Goal: Book appointment/travel/reservation

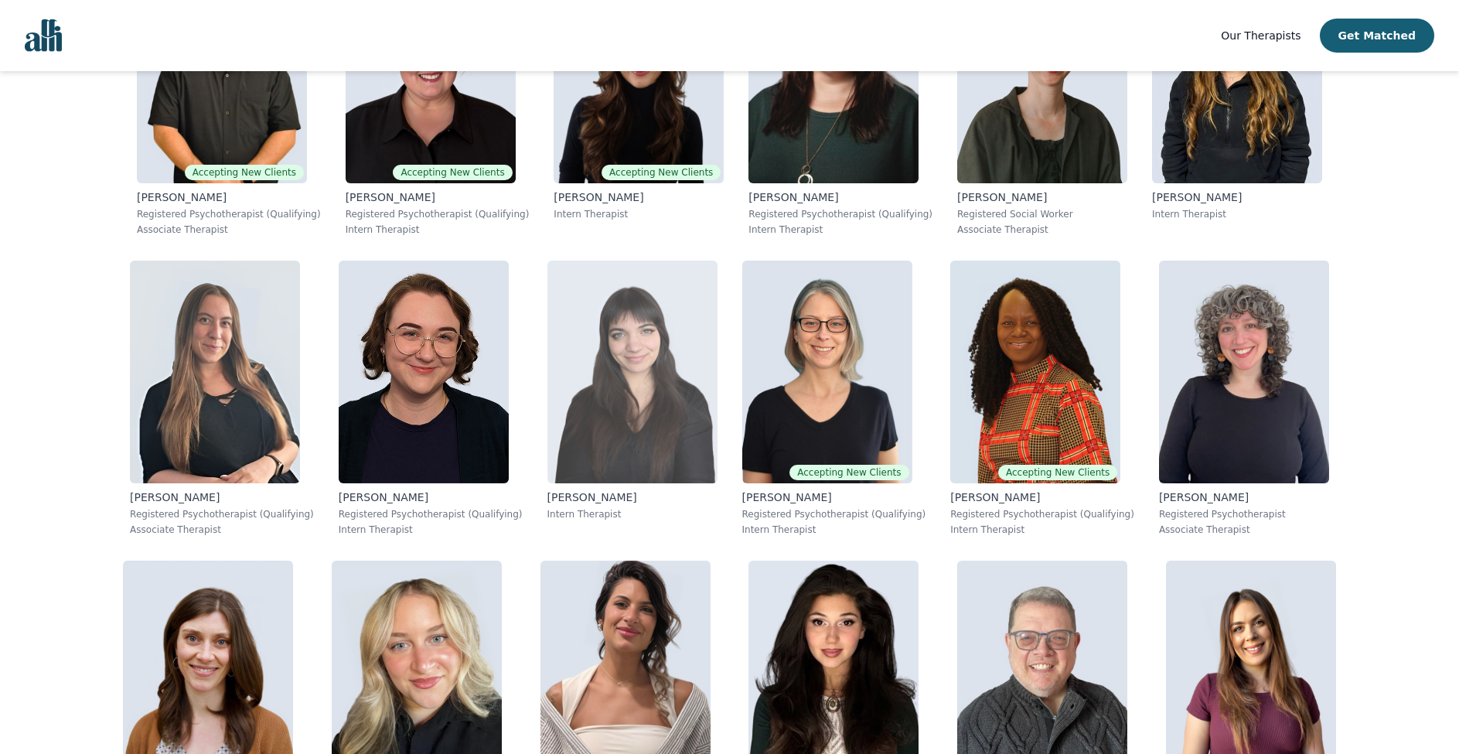
scroll to position [752, 0]
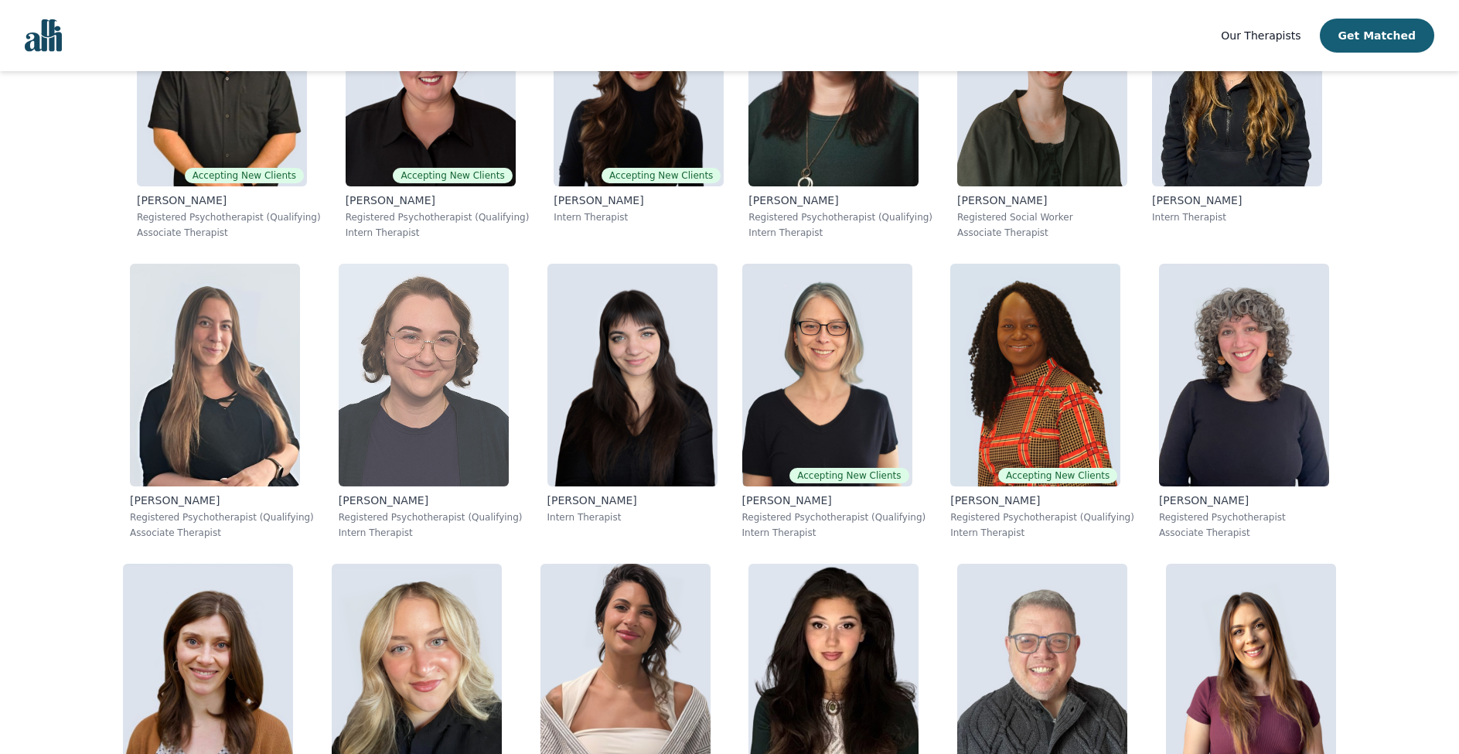
click at [506, 387] on img at bounding box center [424, 375] width 170 height 223
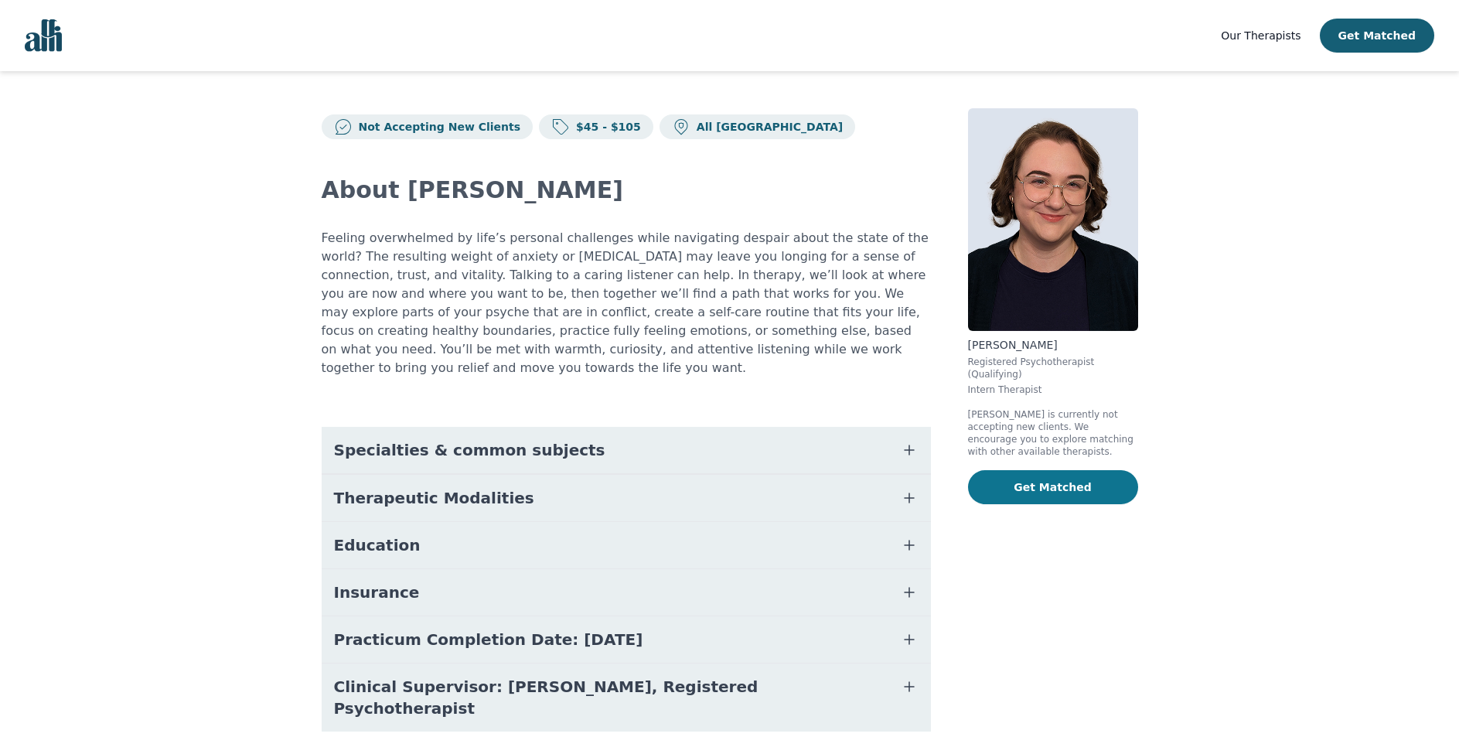
click at [1063, 480] on button "Get Matched" at bounding box center [1053, 487] width 170 height 34
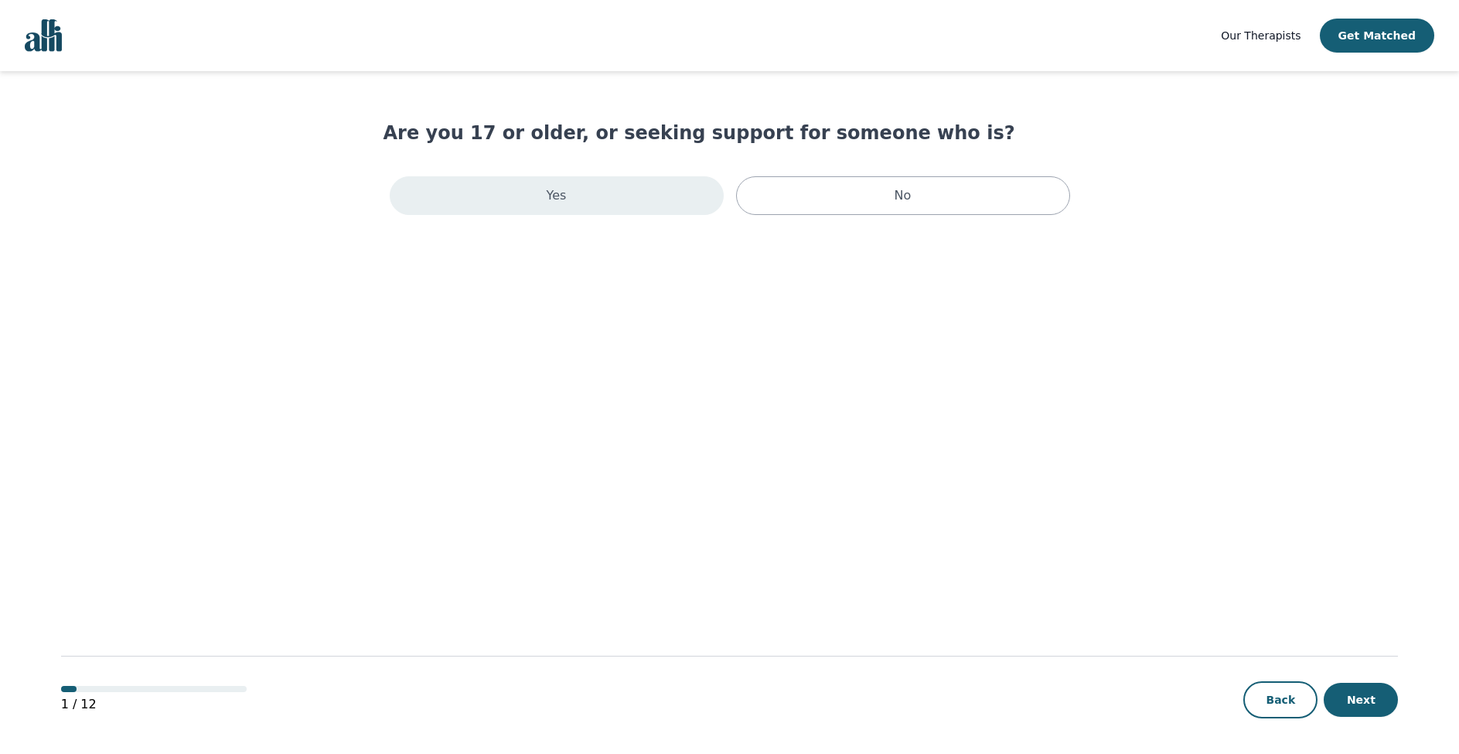
click at [664, 192] on div "Yes" at bounding box center [557, 195] width 334 height 39
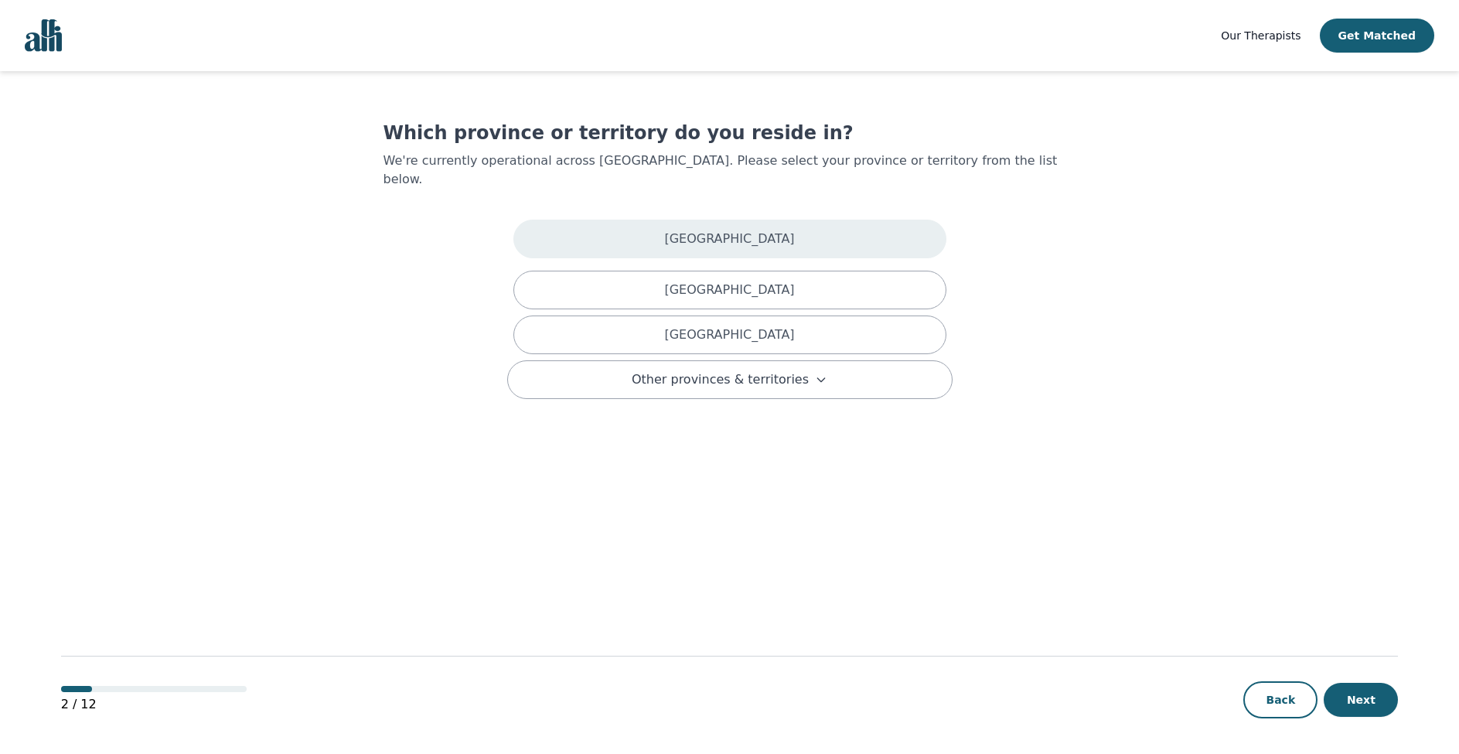
click at [696, 222] on div "[GEOGRAPHIC_DATA]" at bounding box center [729, 239] width 433 height 39
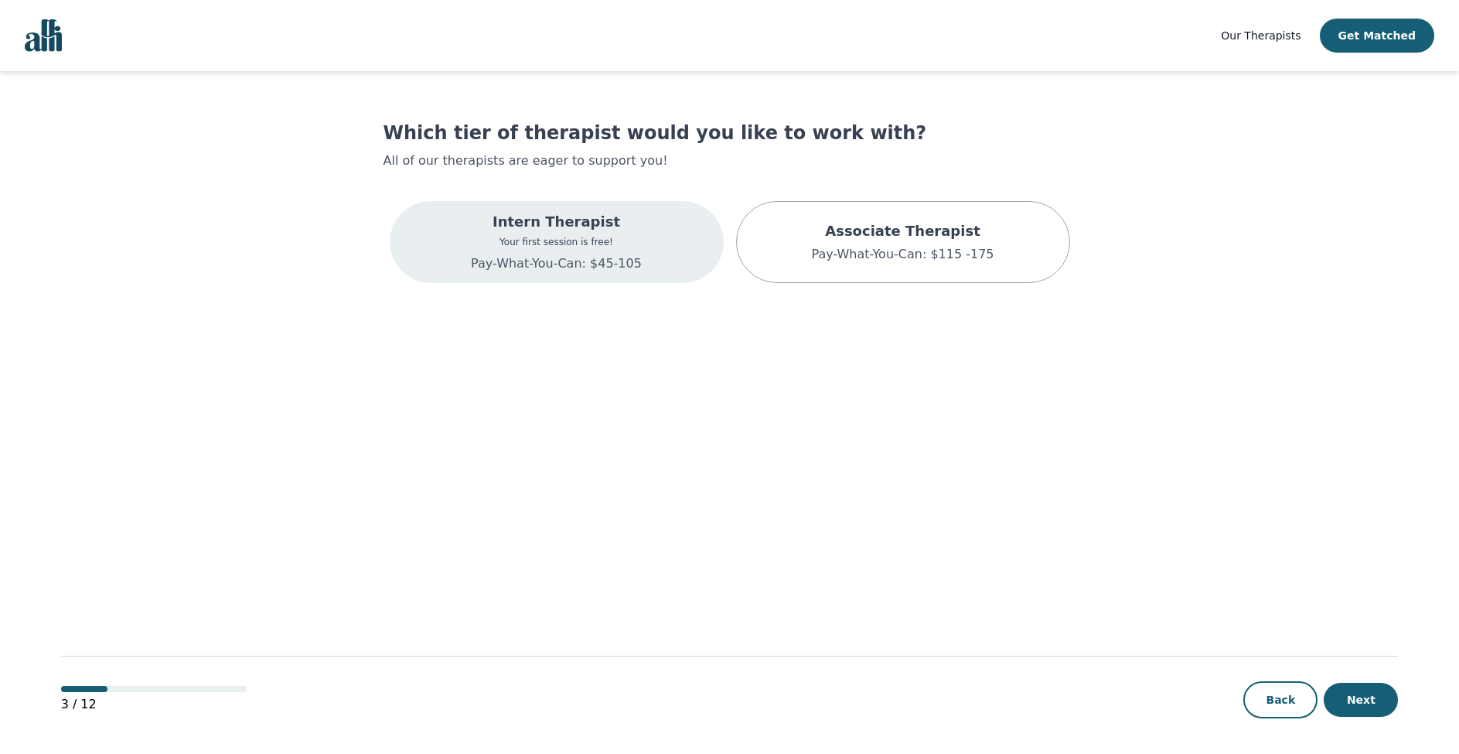
click at [648, 260] on div "Intern Therapist Your first session is free! Pay-What-You-Can: $45-105" at bounding box center [557, 242] width 334 height 82
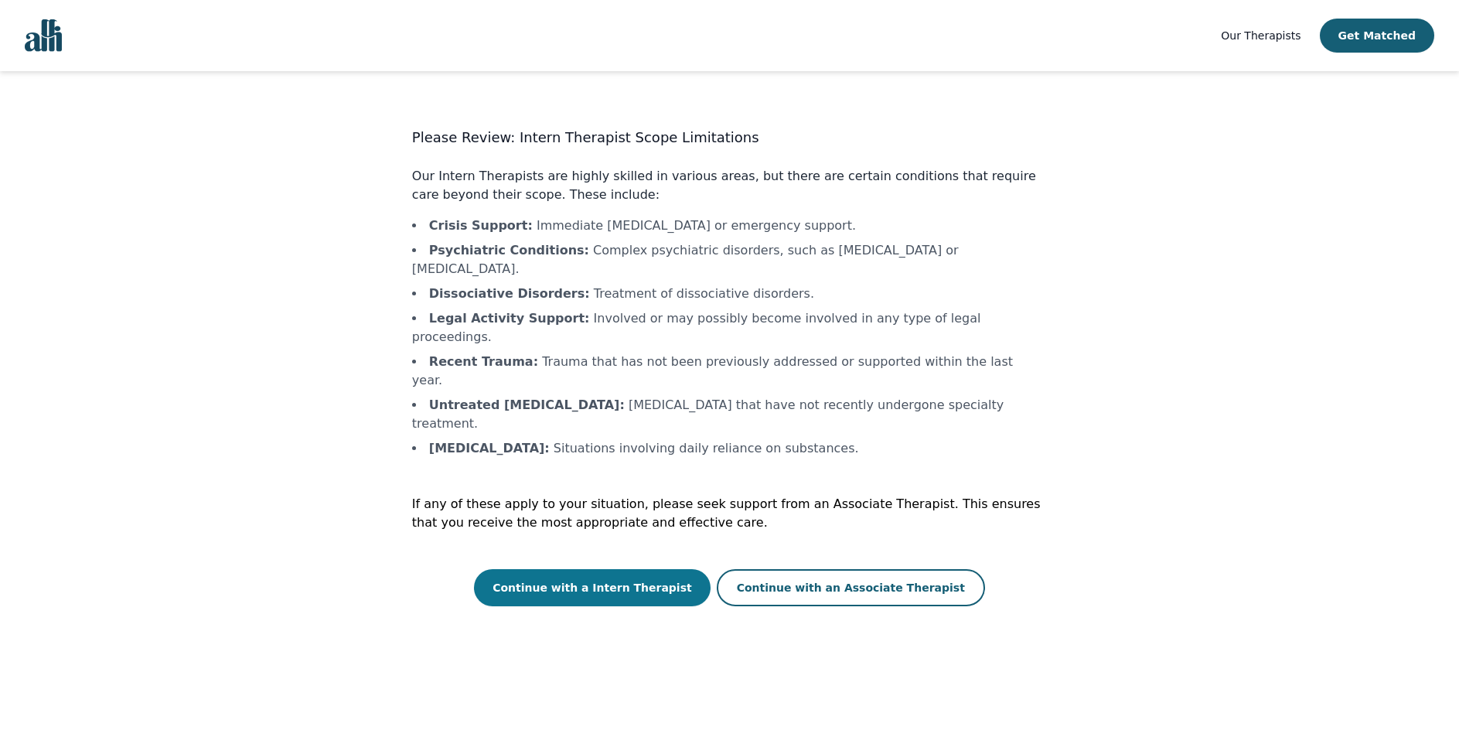
click at [612, 569] on button "Continue with a Intern Therapist" at bounding box center [592, 587] width 237 height 37
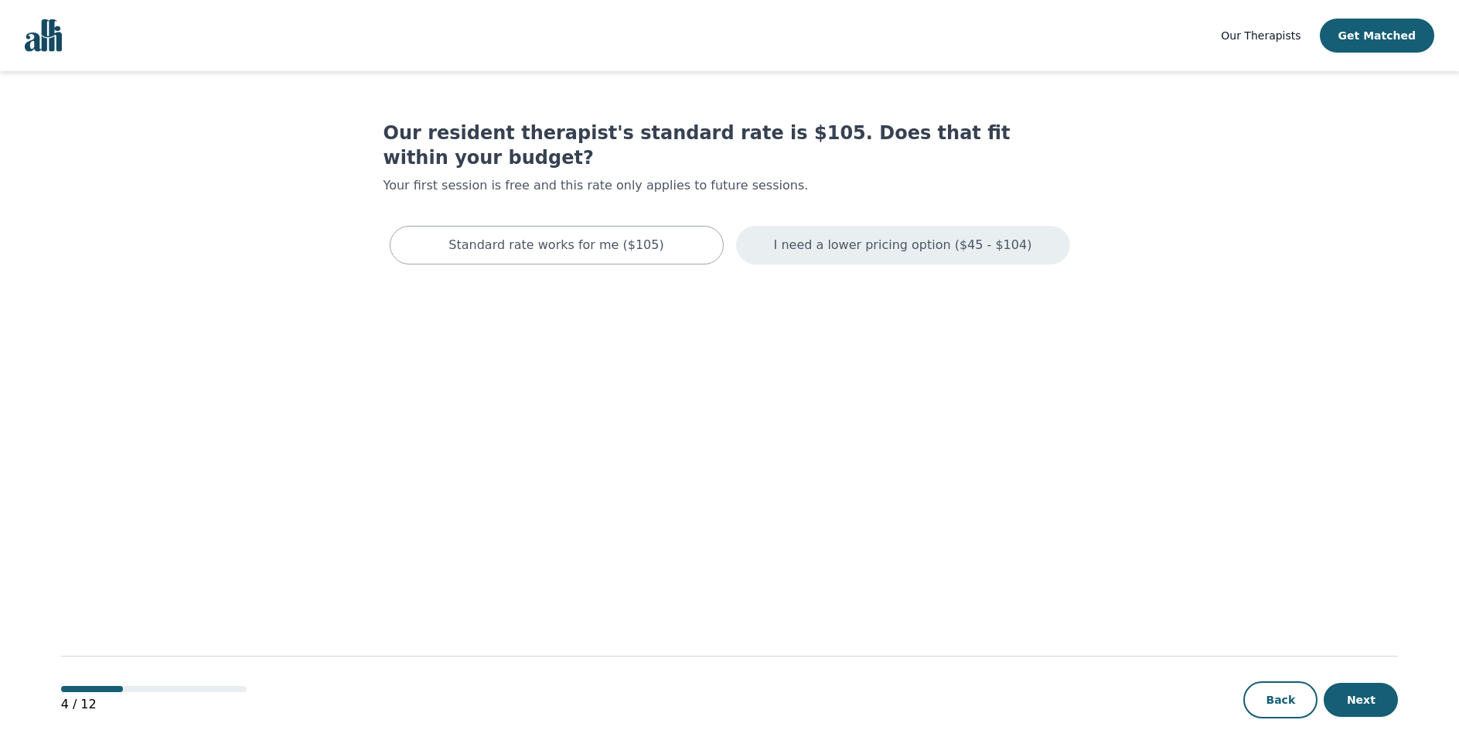
click at [836, 236] on p "I need a lower pricing option ($45 - $104)" at bounding box center [903, 245] width 258 height 19
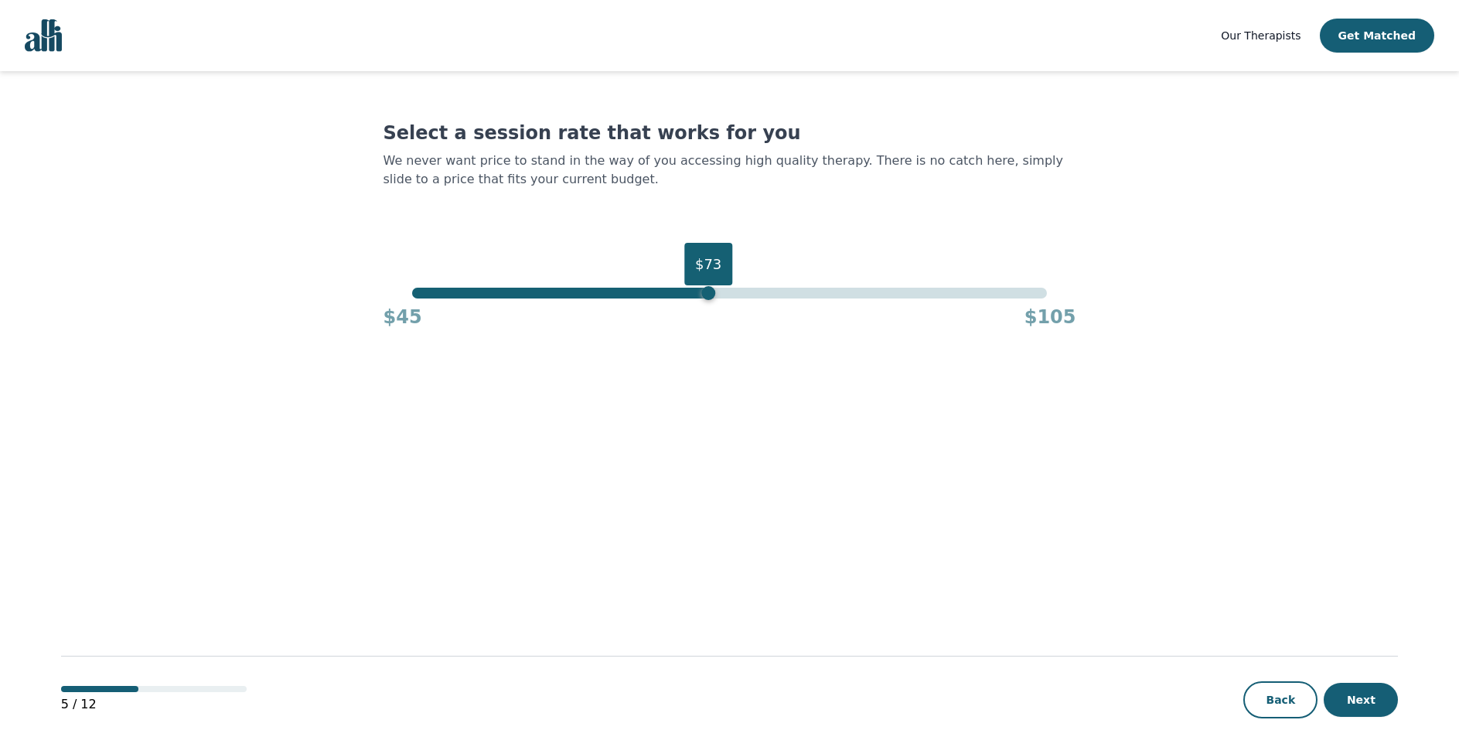
drag, startPoint x: 1052, startPoint y: 298, endPoint x: 710, endPoint y: 288, distance: 342.0
click at [710, 288] on div "$73" at bounding box center [708, 293] width 14 height 14
click at [1360, 704] on button "Next" at bounding box center [1361, 700] width 74 height 34
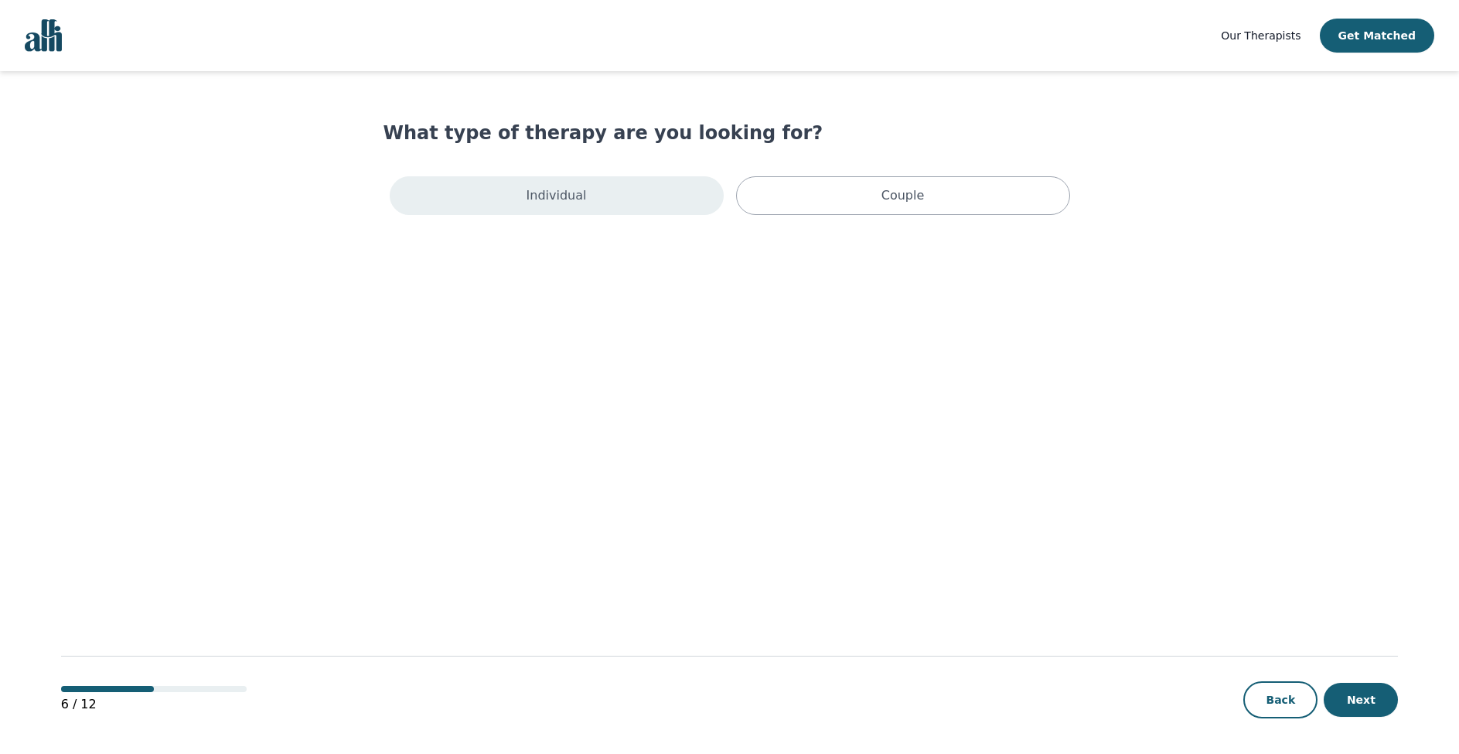
click at [590, 203] on div "Individual" at bounding box center [557, 195] width 334 height 39
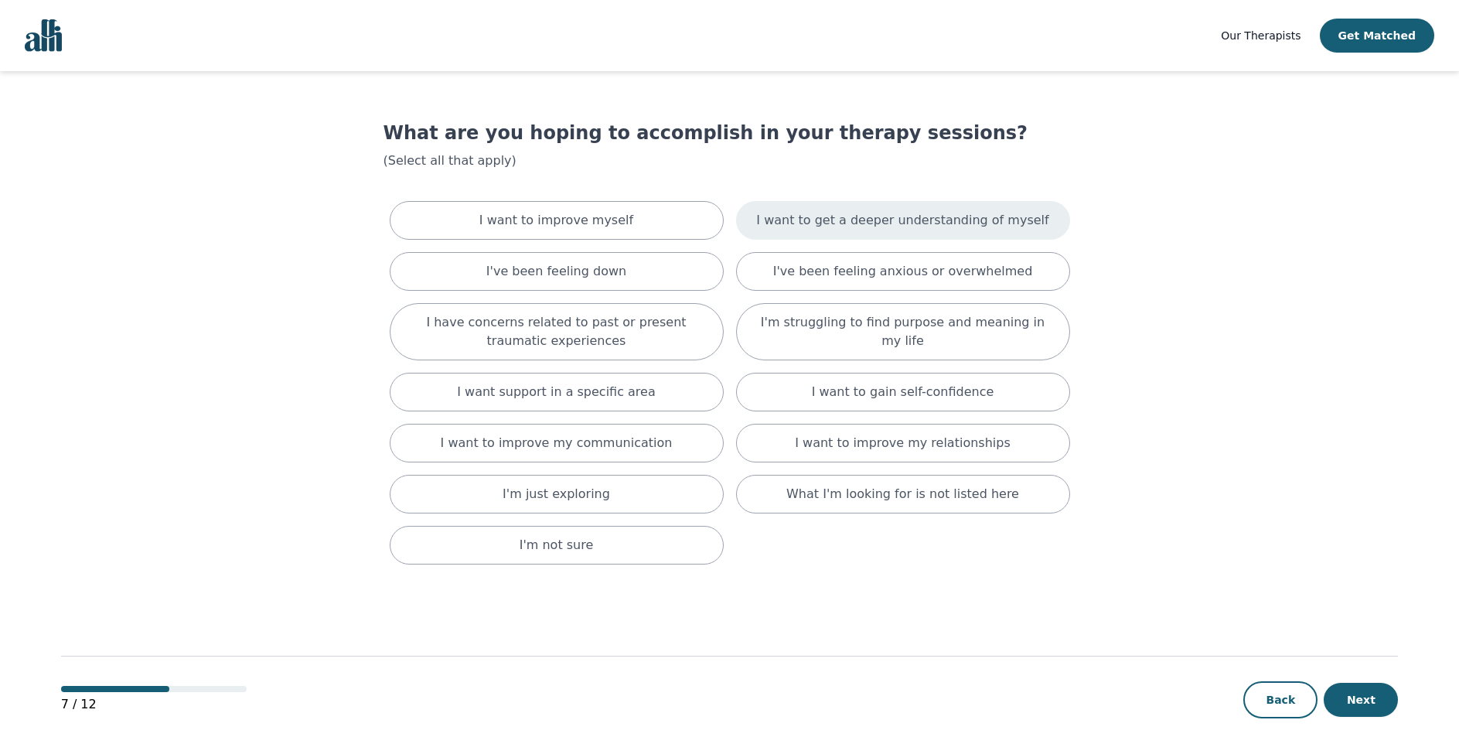
click at [913, 218] on p "I want to get a deeper understanding of myself" at bounding box center [902, 220] width 292 height 19
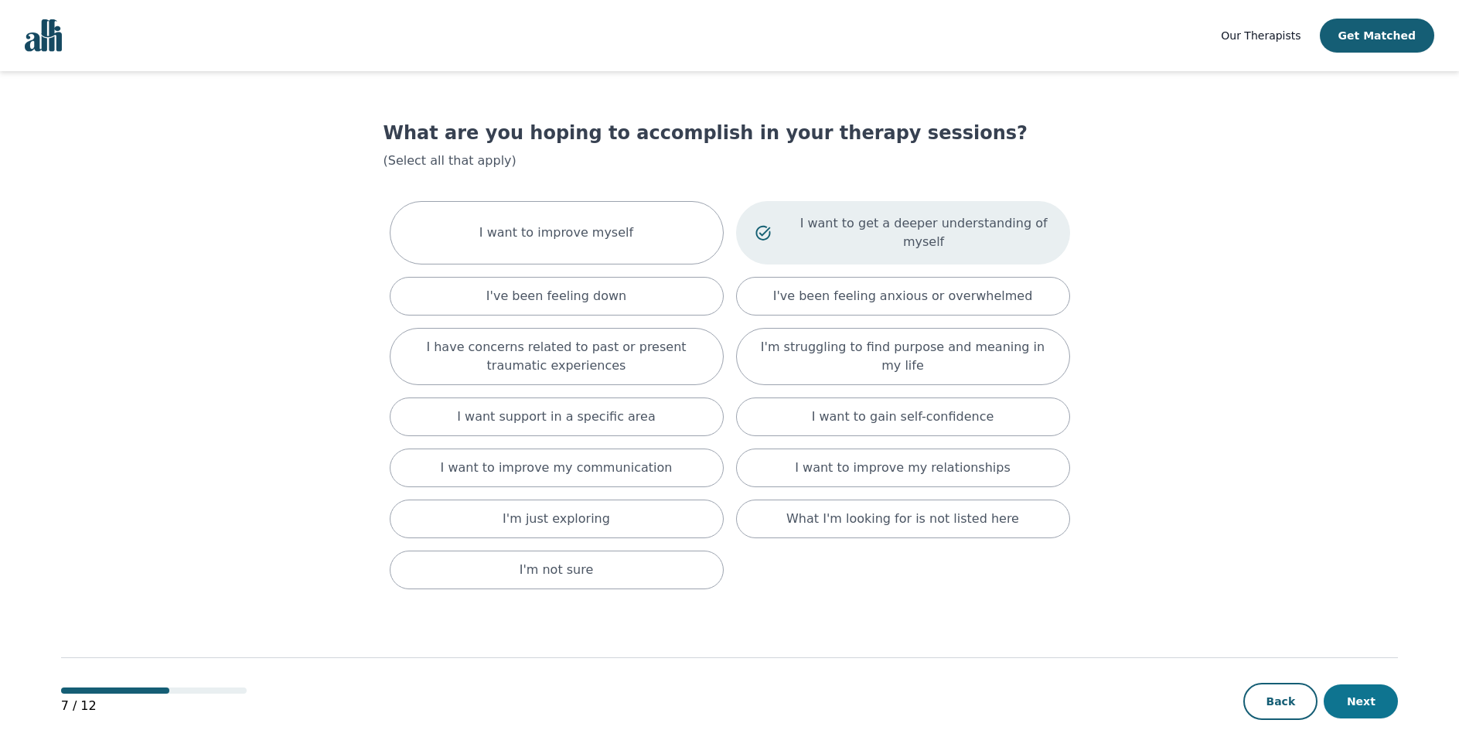
click at [1355, 704] on button "Next" at bounding box center [1361, 701] width 74 height 34
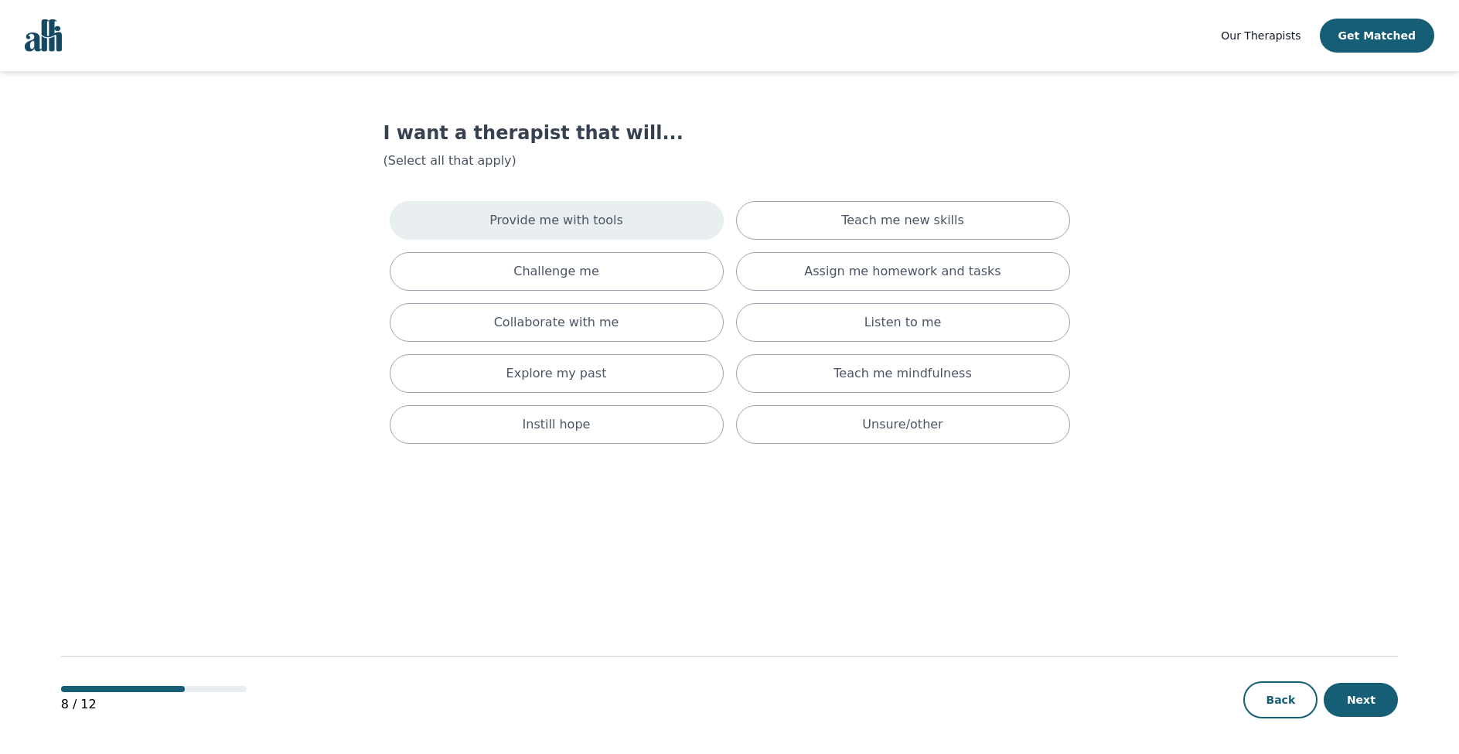
click at [648, 217] on div "Provide me with tools" at bounding box center [557, 220] width 334 height 39
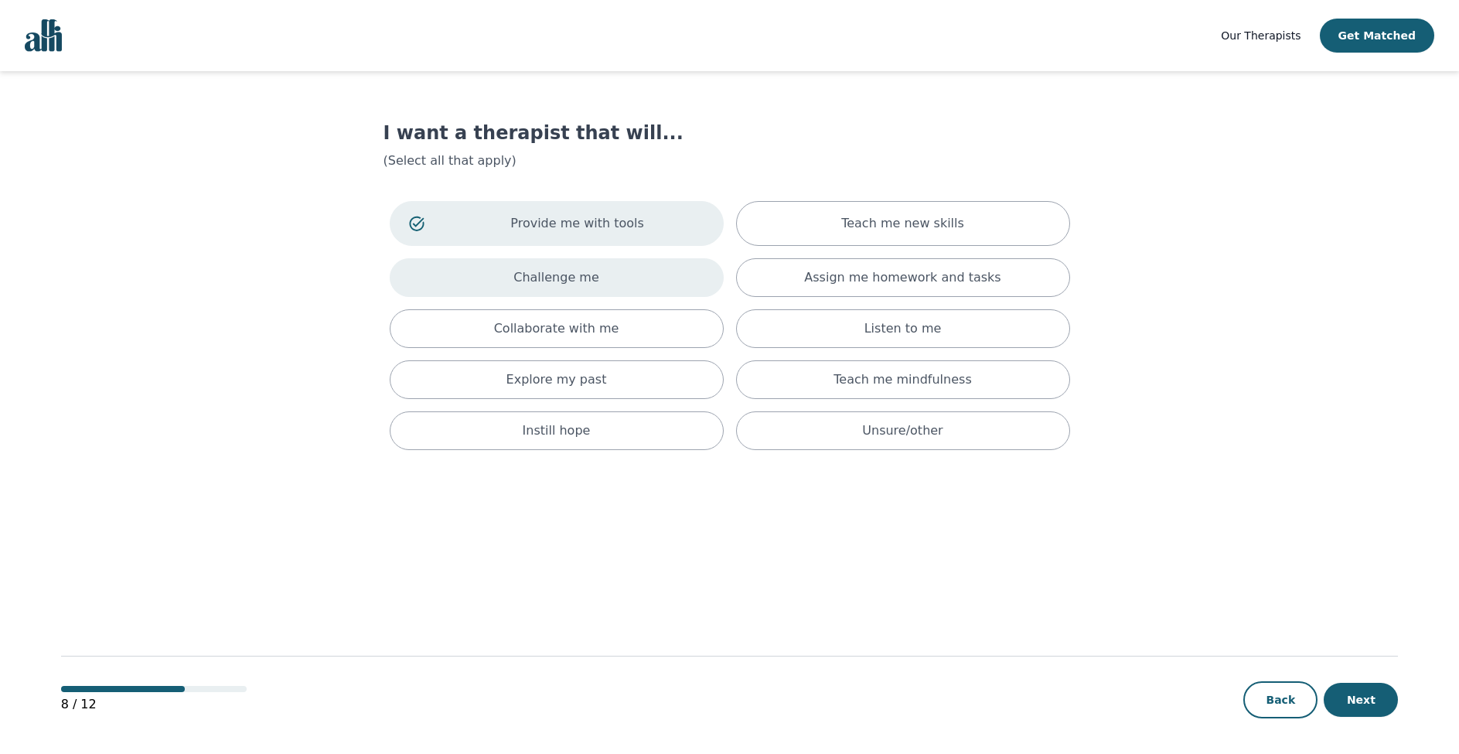
click at [614, 273] on div "Challenge me" at bounding box center [557, 277] width 334 height 39
click at [597, 336] on p "Collaborate with me" at bounding box center [556, 335] width 125 height 19
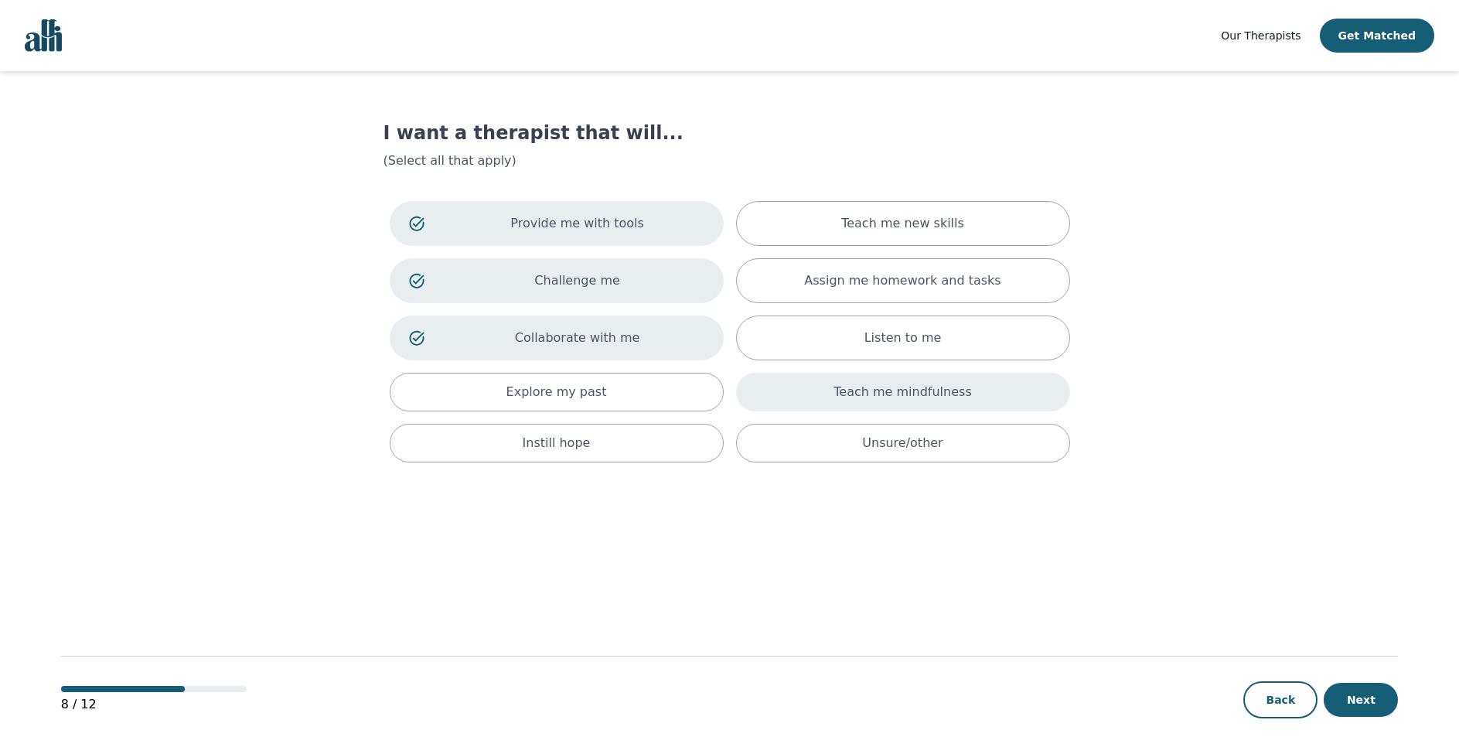
click at [814, 397] on div "Teach me mindfulness" at bounding box center [903, 392] width 334 height 39
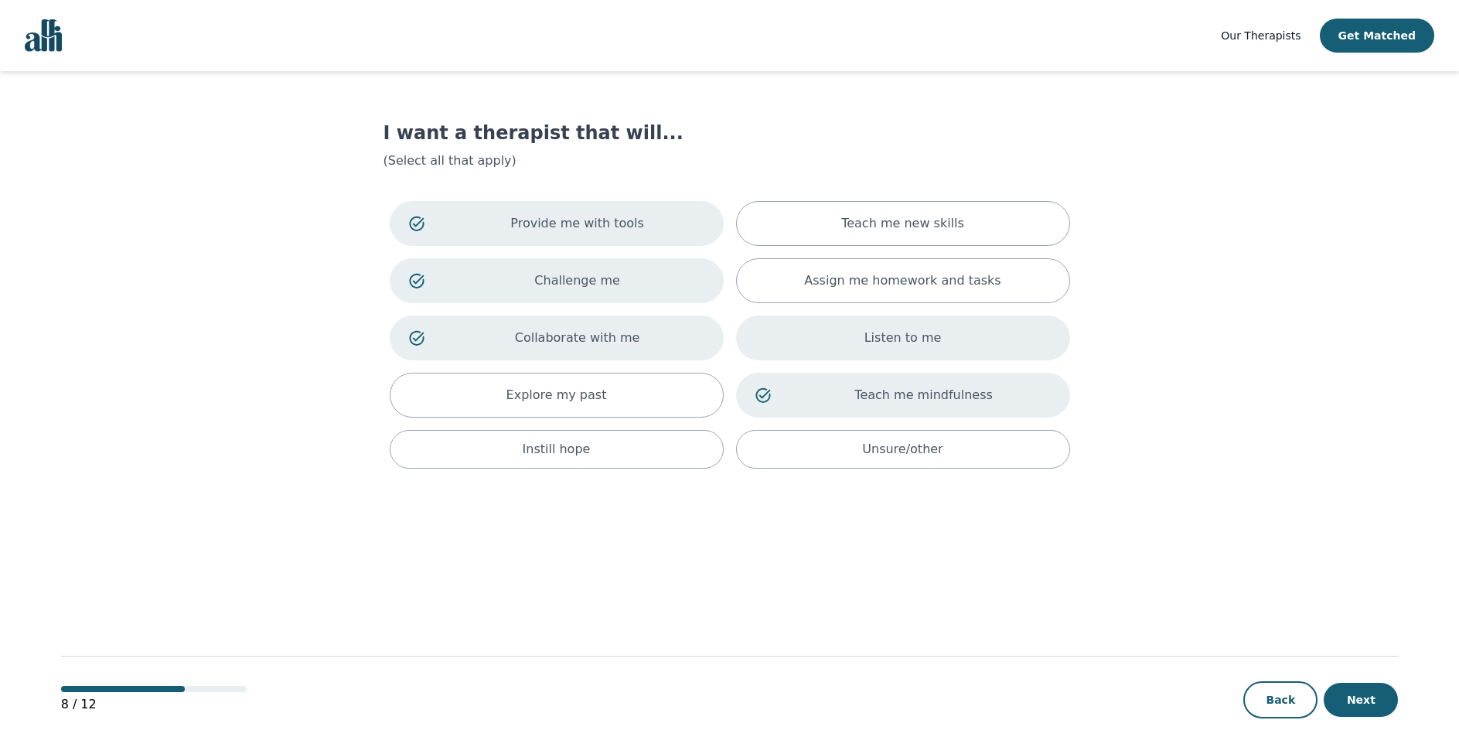
click at [850, 346] on div "Listen to me" at bounding box center [903, 337] width 334 height 45
click at [867, 230] on p "Teach me new skills" at bounding box center [902, 223] width 123 height 19
click at [868, 228] on p "Teach me new skills" at bounding box center [924, 223] width 254 height 19
click at [653, 383] on div "Explore my past" at bounding box center [557, 395] width 334 height 45
click at [667, 396] on p "Explore my past" at bounding box center [578, 395] width 254 height 19
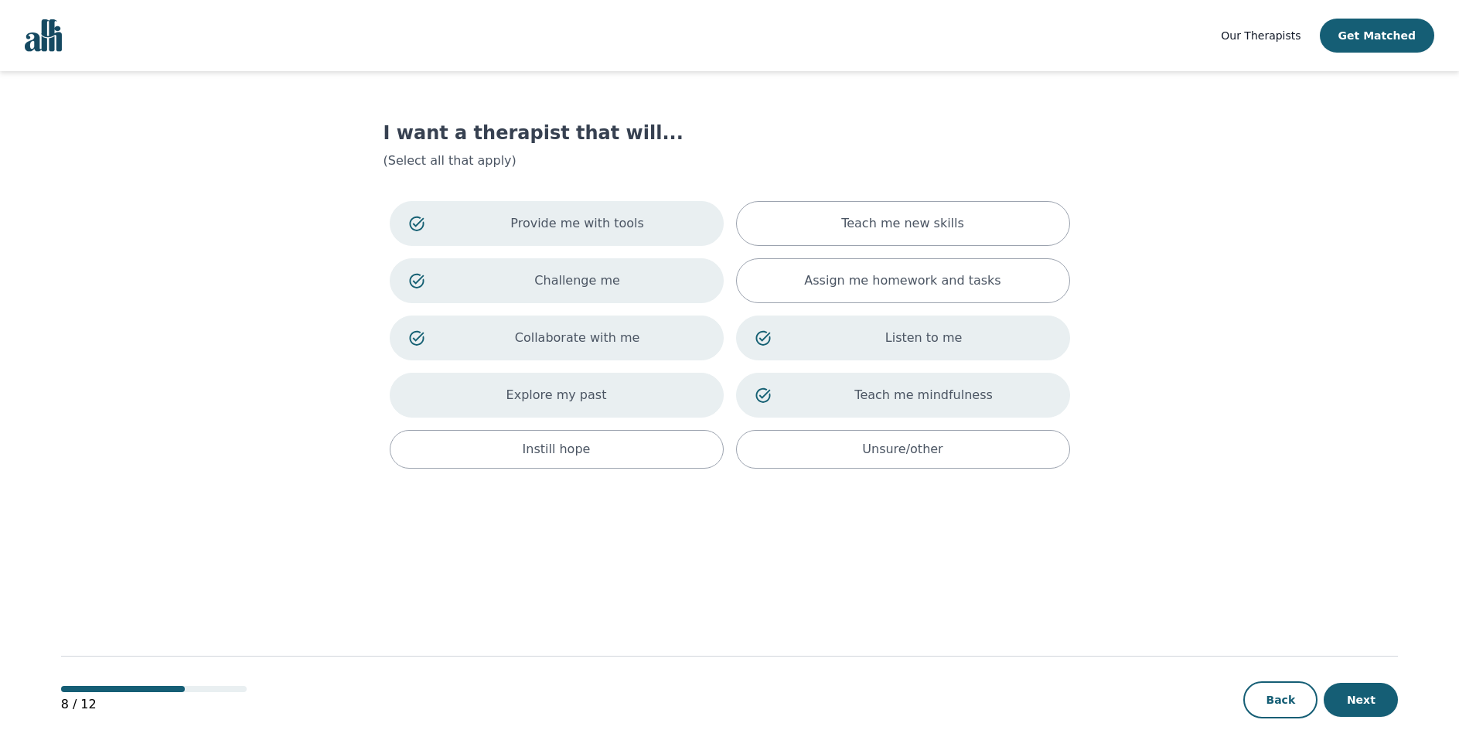
click at [656, 398] on div "Explore my past" at bounding box center [557, 395] width 334 height 45
click at [1363, 704] on button "Next" at bounding box center [1361, 700] width 74 height 34
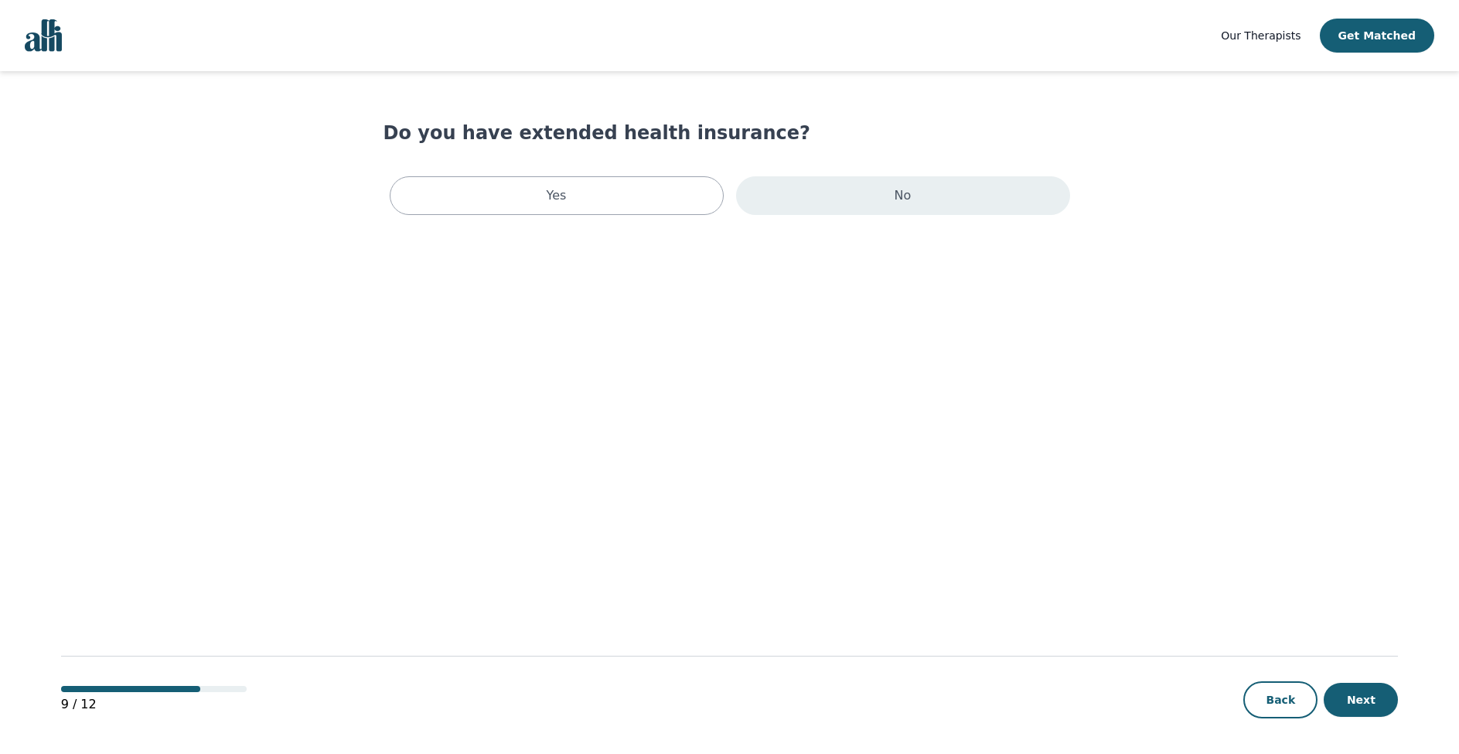
click at [837, 206] on div "No" at bounding box center [903, 195] width 334 height 39
